Goal: Information Seeking & Learning: Learn about a topic

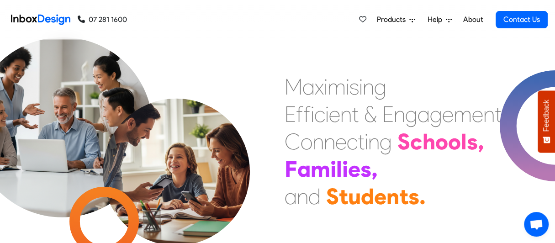
click at [403, 19] on span "Products" at bounding box center [393, 19] width 32 height 11
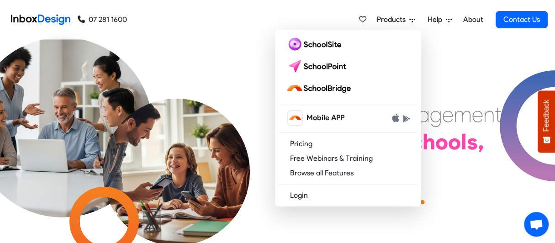
click at [403, 19] on span "Products" at bounding box center [393, 19] width 32 height 11
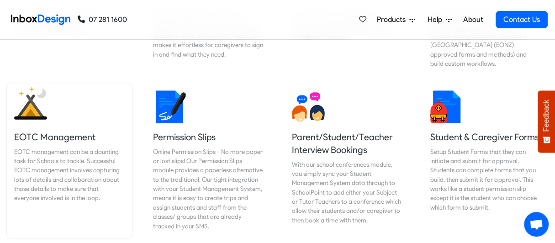
scroll to position [411, 0]
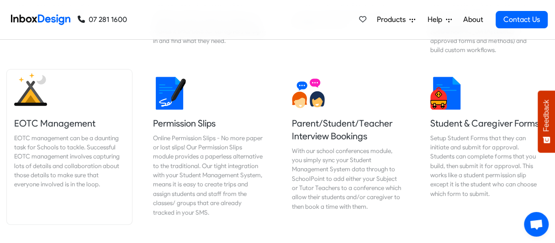
click at [44, 117] on h5 "EOTC Management" at bounding box center [69, 123] width 111 height 13
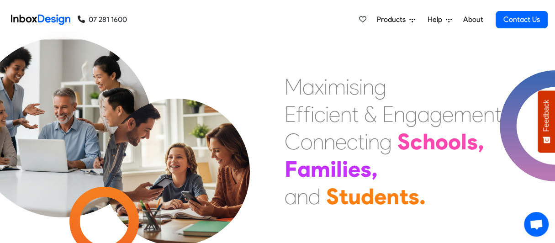
click at [469, 16] on link "About" at bounding box center [473, 20] width 25 height 18
